Goal: Task Accomplishment & Management: Complete application form

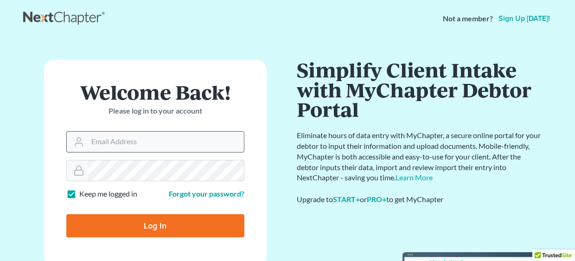
click at [123, 135] on input "Email Address" at bounding box center [166, 142] width 156 height 20
drag, startPoint x: 189, startPoint y: 140, endPoint x: 127, endPoint y: 142, distance: 62.1
click at [127, 142] on input "mgoodin@goodinlawfirm.org" at bounding box center [166, 142] width 156 height 20
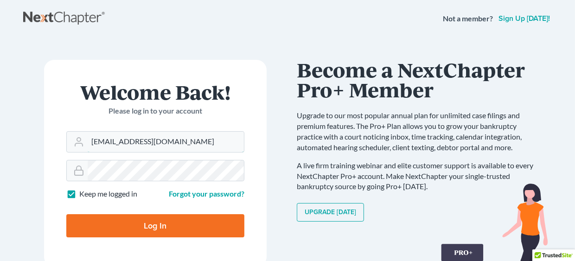
type input "mgoodin@glfok.com"
click at [136, 227] on input "Log In" at bounding box center [155, 225] width 178 height 23
type input "Thinking..."
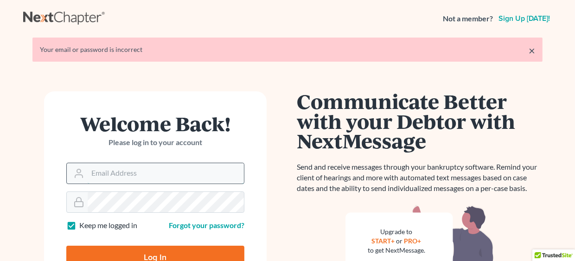
click at [149, 171] on input "Email Address" at bounding box center [166, 173] width 156 height 20
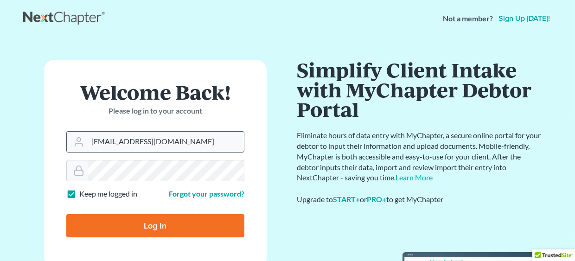
type input "[EMAIL_ADDRESS][DOMAIN_NAME]"
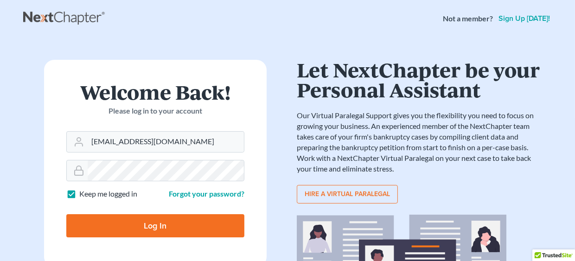
click at [152, 225] on input "Log In" at bounding box center [155, 225] width 178 height 23
type input "Thinking..."
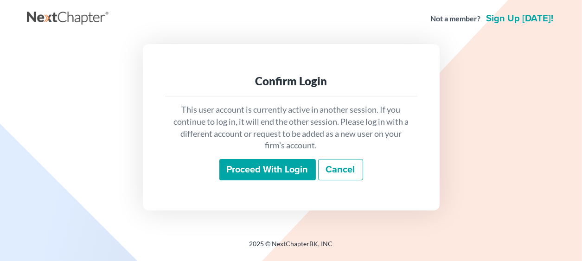
click at [260, 167] on input "Proceed with login" at bounding box center [267, 169] width 96 height 21
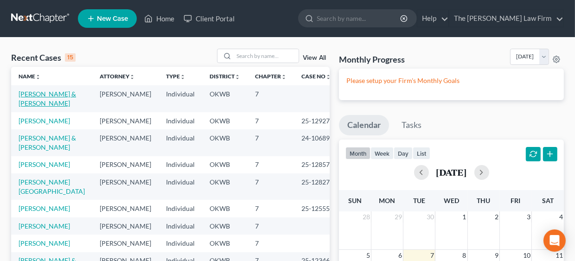
click at [24, 92] on link "Reece, Christine & Torres, Luis" at bounding box center [47, 98] width 57 height 17
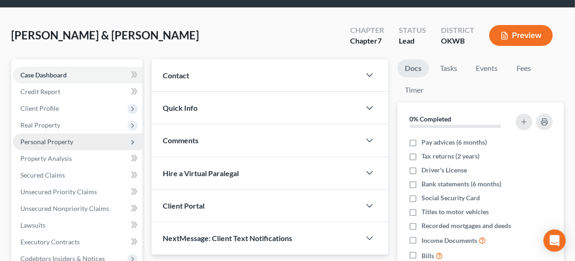
scroll to position [46, 0]
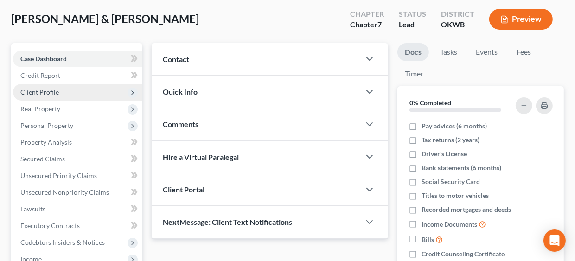
click at [43, 88] on span "Client Profile" at bounding box center [39, 92] width 38 height 8
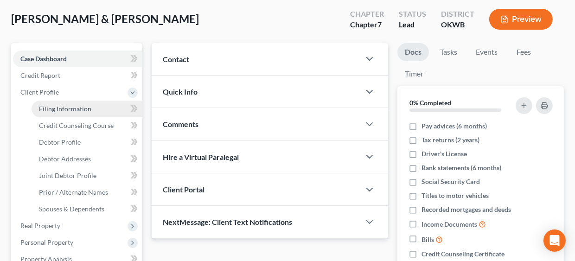
click at [57, 103] on link "Filing Information" at bounding box center [87, 109] width 111 height 17
select select "1"
select select "0"
select select "37"
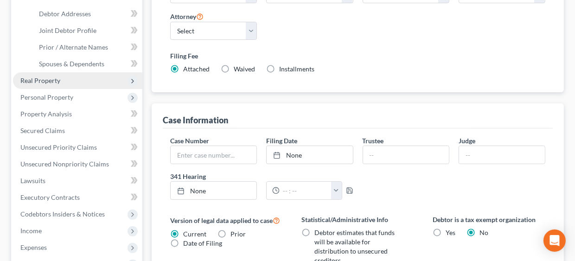
scroll to position [185, 0]
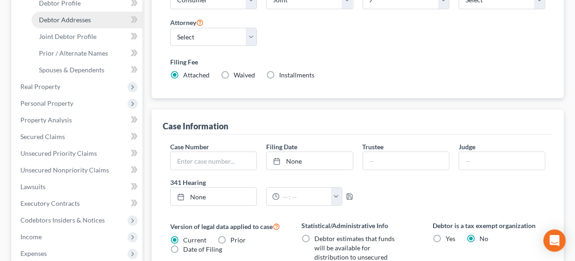
click at [66, 19] on span "Debtor Addresses" at bounding box center [65, 20] width 52 height 8
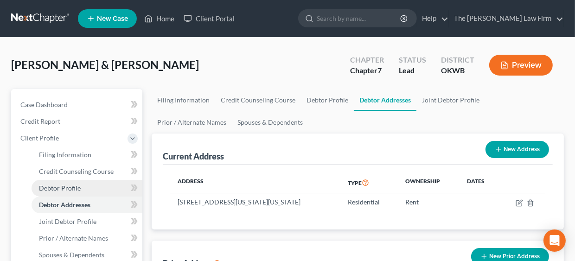
click at [70, 184] on span "Debtor Profile" at bounding box center [60, 188] width 42 height 8
select select "1"
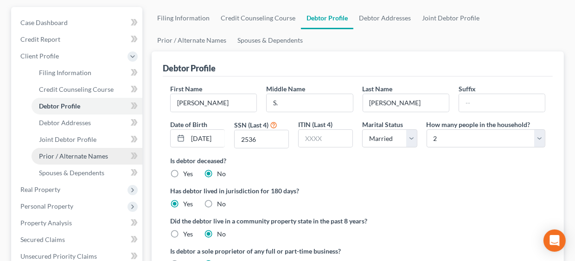
scroll to position [116, 0]
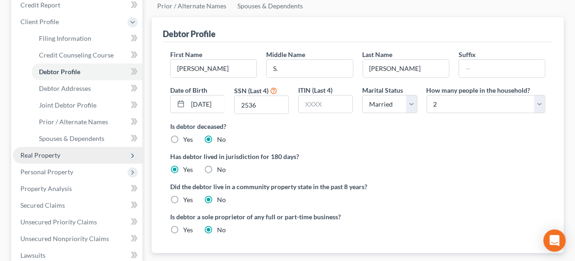
click at [45, 151] on span "Real Property" at bounding box center [40, 155] width 40 height 8
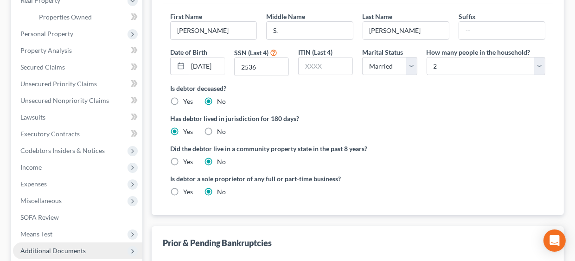
scroll to position [251, 0]
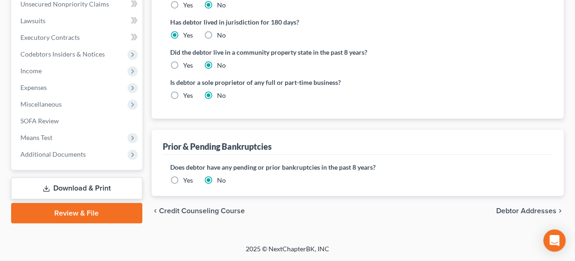
click at [87, 191] on link "Download & Print" at bounding box center [76, 188] width 131 height 22
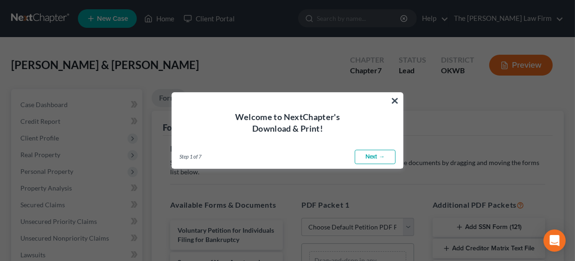
click at [374, 153] on link "Next →" at bounding box center [375, 157] width 41 height 15
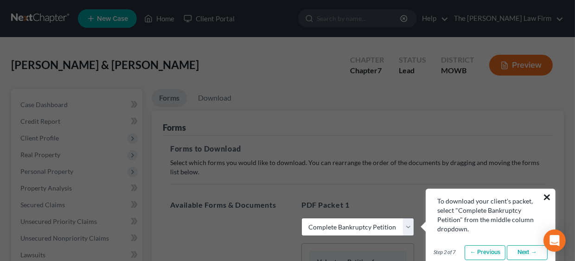
drag, startPoint x: 546, startPoint y: 196, endPoint x: 532, endPoint y: 182, distance: 20.3
click at [545, 195] on button "×" at bounding box center [546, 197] width 9 height 15
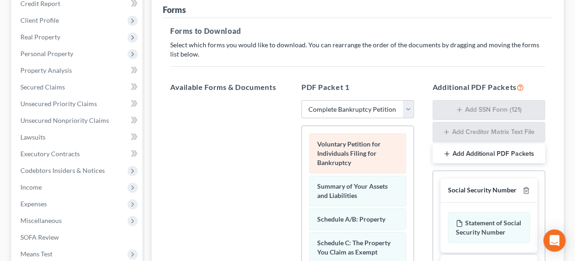
scroll to position [139, 0]
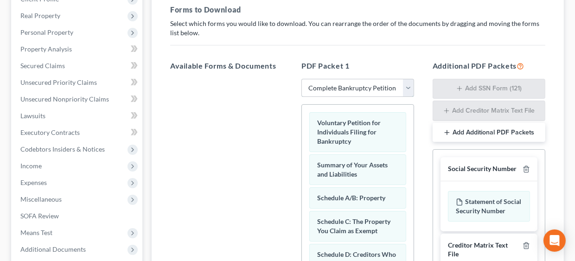
click at [407, 89] on select "Choose Default Petition PDF Packet Complete Bankruptcy Petition (all forms and …" at bounding box center [357, 88] width 113 height 19
select select "6"
click at [301, 79] on select "Choose Default Petition PDF Packet Complete Bankruptcy Petition (all forms and …" at bounding box center [357, 88] width 113 height 19
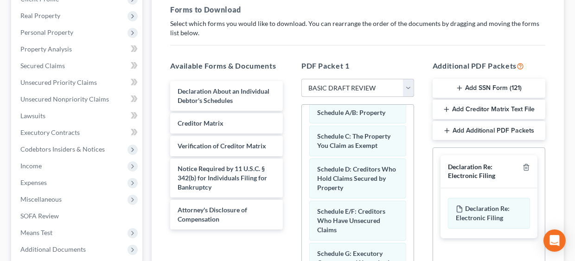
scroll to position [92, 0]
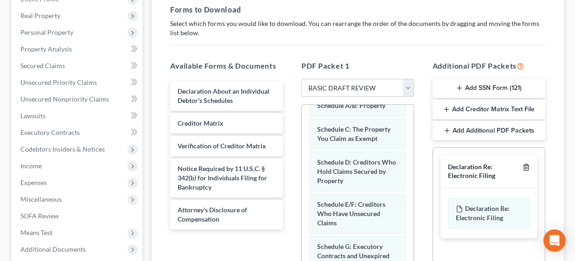
click at [527, 166] on icon "button" at bounding box center [525, 167] width 7 height 7
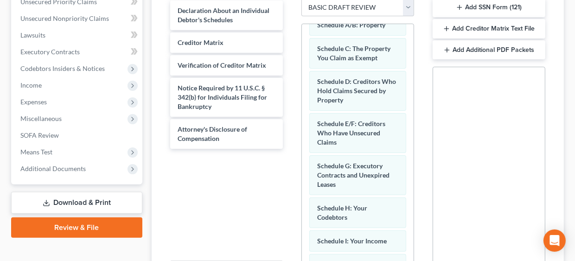
scroll to position [321, 0]
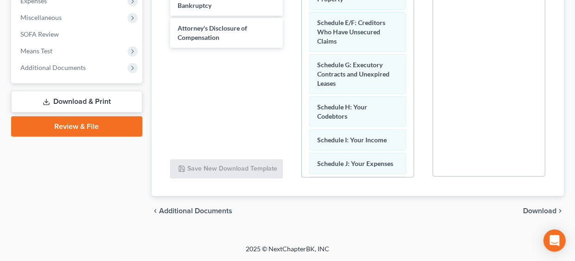
click at [528, 207] on span "Download" at bounding box center [539, 210] width 33 height 7
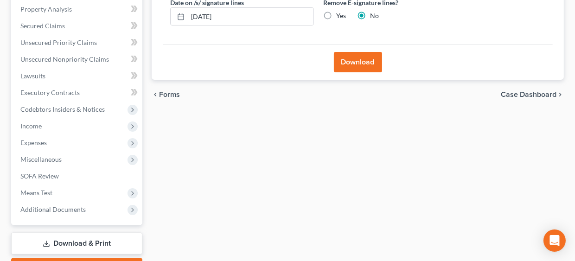
scroll to position [231, 0]
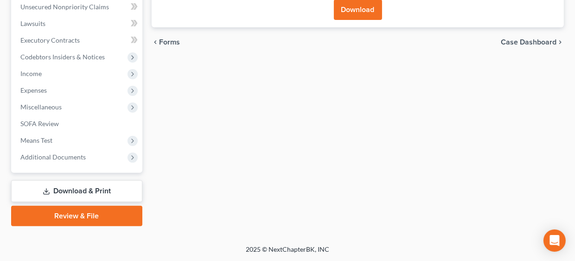
click at [82, 216] on link "Review & File" at bounding box center [76, 216] width 131 height 20
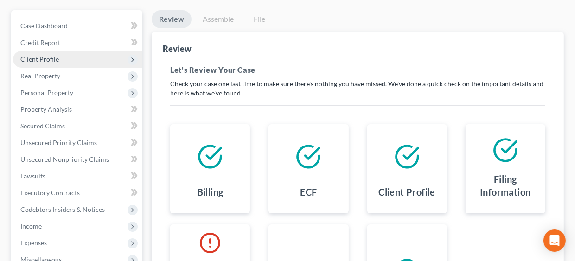
scroll to position [74, 0]
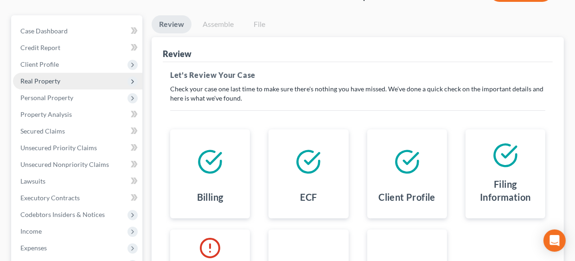
click at [39, 78] on span "Real Property" at bounding box center [40, 81] width 40 height 8
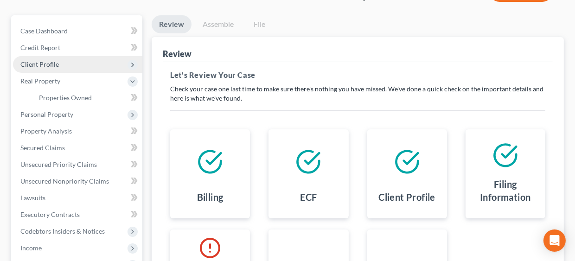
click at [50, 65] on span "Client Profile" at bounding box center [39, 64] width 38 height 8
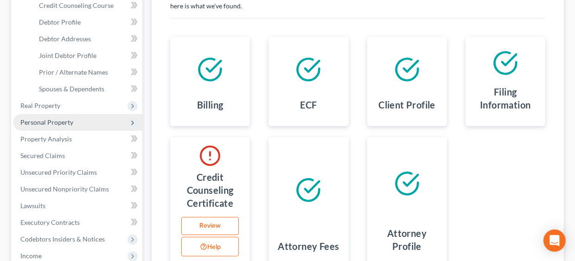
scroll to position [166, 0]
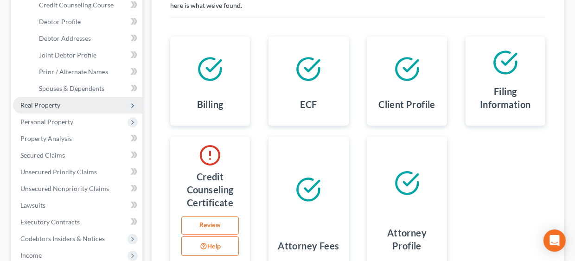
click at [41, 103] on span "Real Property" at bounding box center [40, 105] width 40 height 8
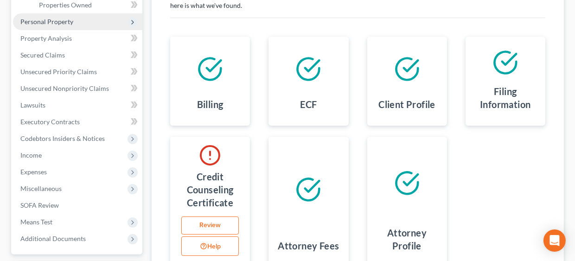
click at [43, 21] on span "Personal Property" at bounding box center [46, 22] width 53 height 8
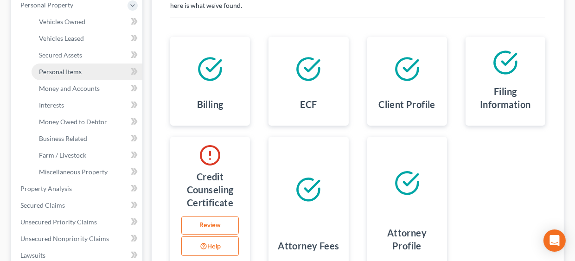
click at [64, 70] on span "Personal Items" at bounding box center [60, 72] width 43 height 8
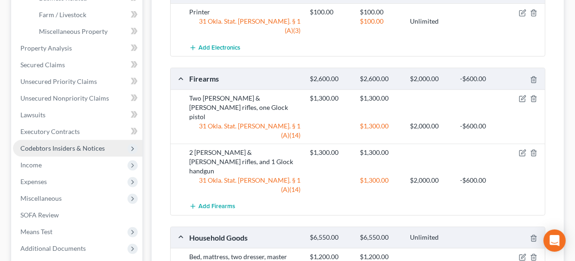
scroll to position [303, 0]
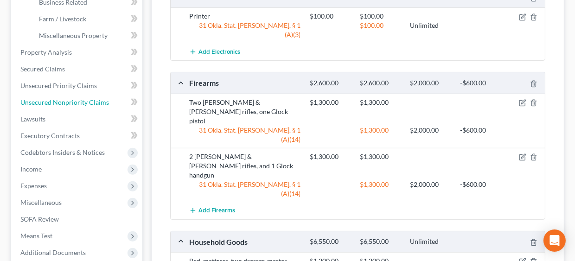
drag, startPoint x: 47, startPoint y: 101, endPoint x: 222, endPoint y: 126, distance: 176.1
click at [47, 101] on span "Unsecured Nonpriority Claims" at bounding box center [64, 102] width 89 height 8
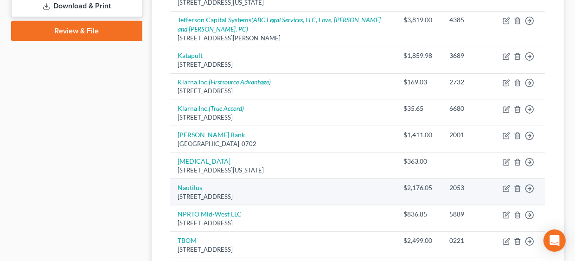
scroll to position [463, 0]
